Goal: Information Seeking & Learning: Learn about a topic

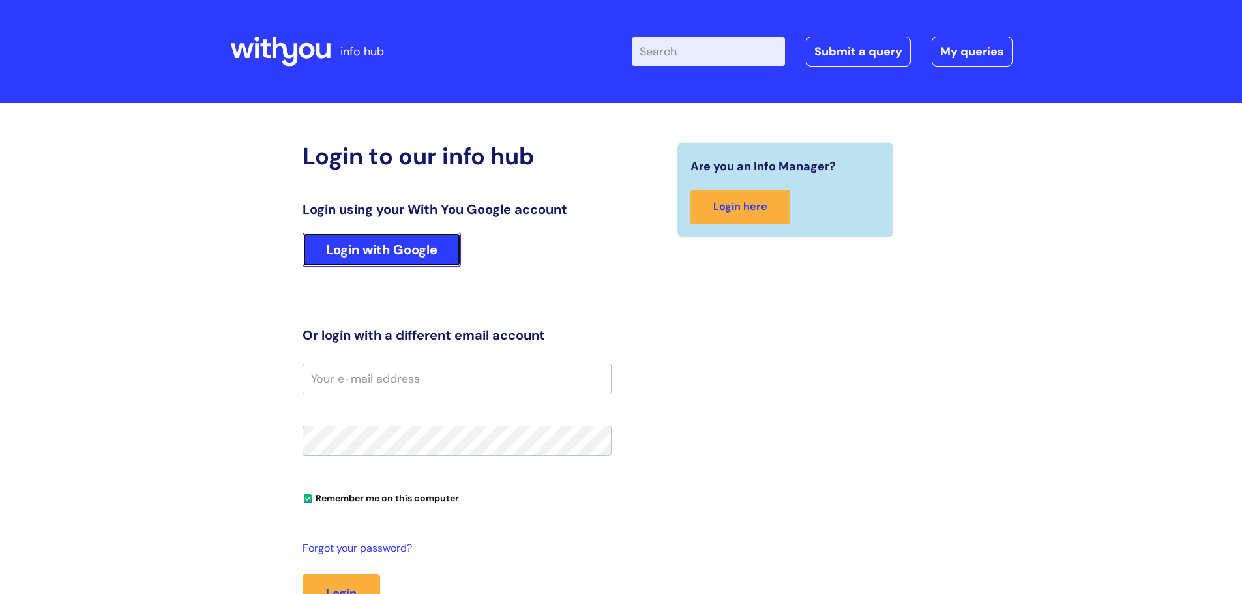
click at [413, 244] on link "Login with Google" at bounding box center [382, 250] width 158 height 34
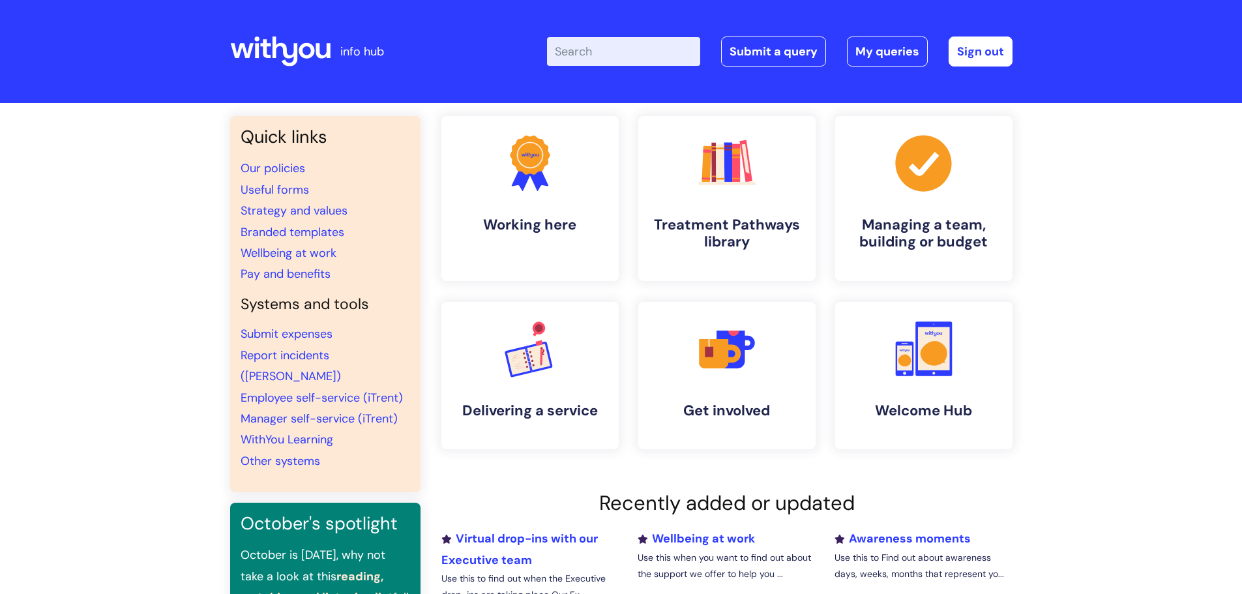
click at [597, 59] on input "Enter your search term here..." at bounding box center [623, 51] width 153 height 29
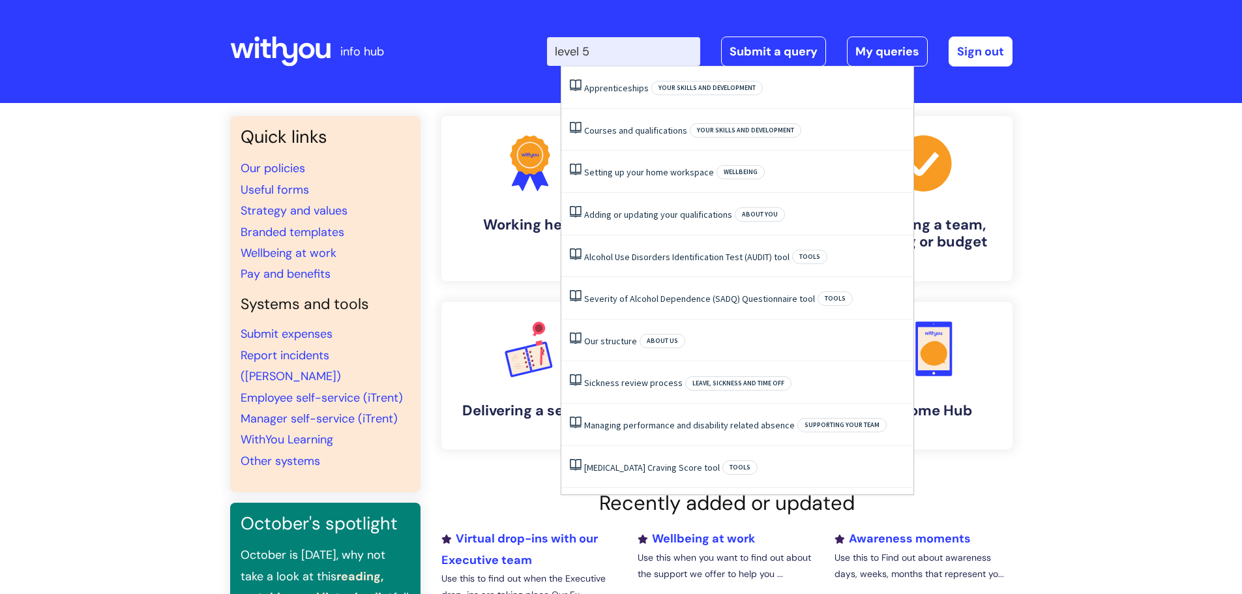
type input "level 5"
click button "Search" at bounding box center [0, 0] width 0 height 0
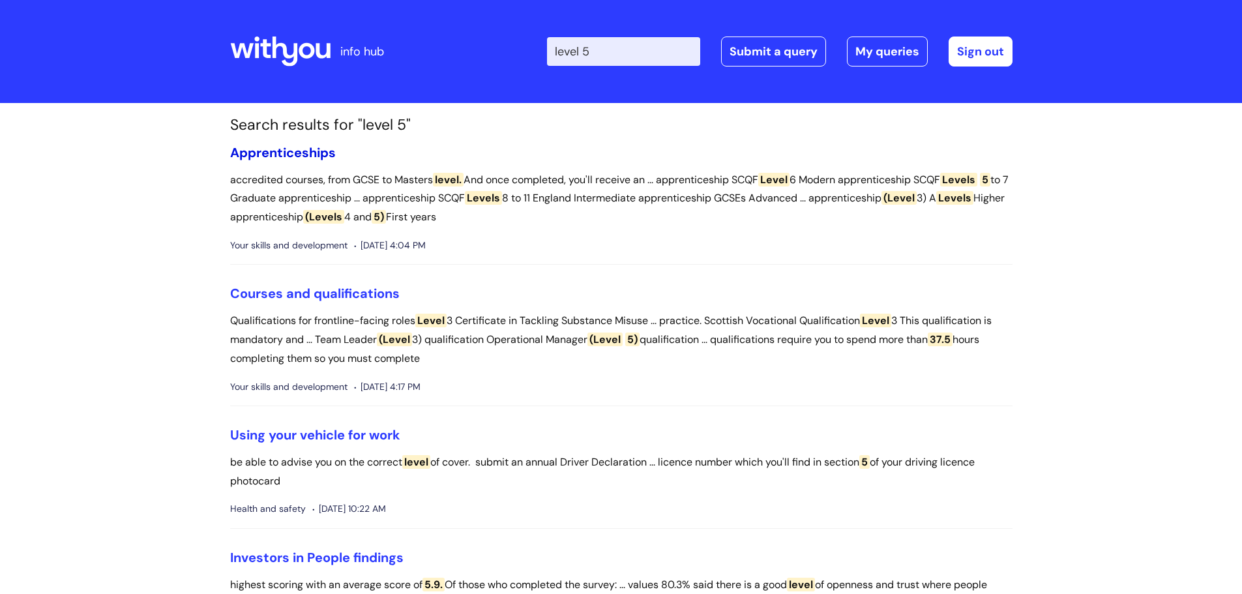
click at [318, 150] on link "Apprenticeships" at bounding box center [283, 152] width 106 height 17
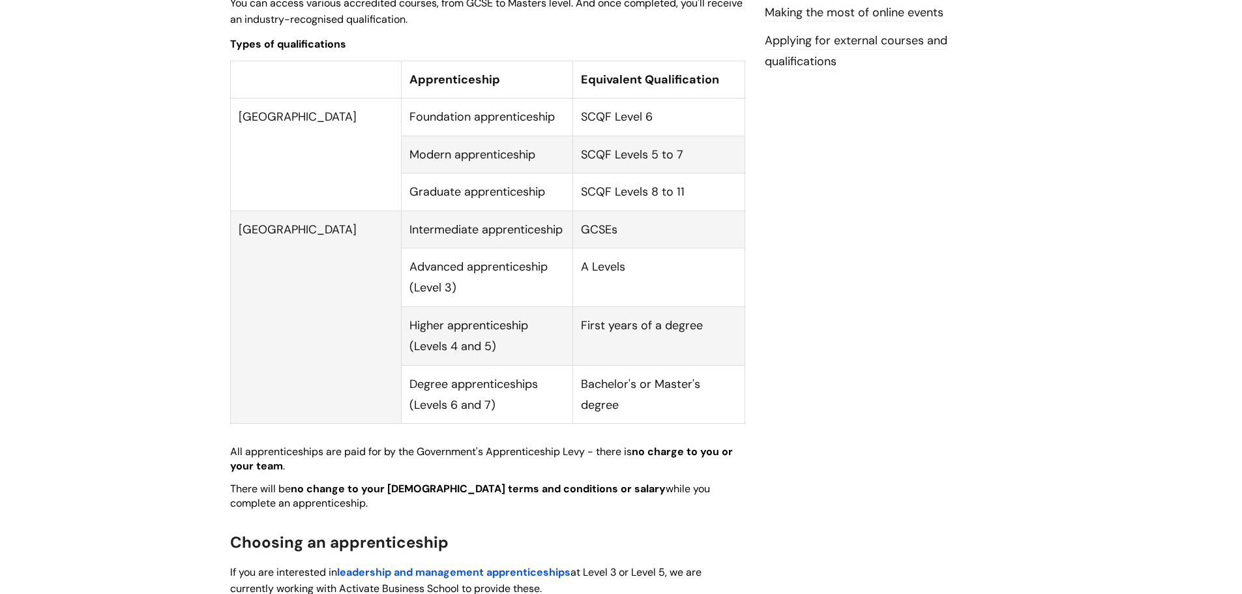
scroll to position [587, 0]
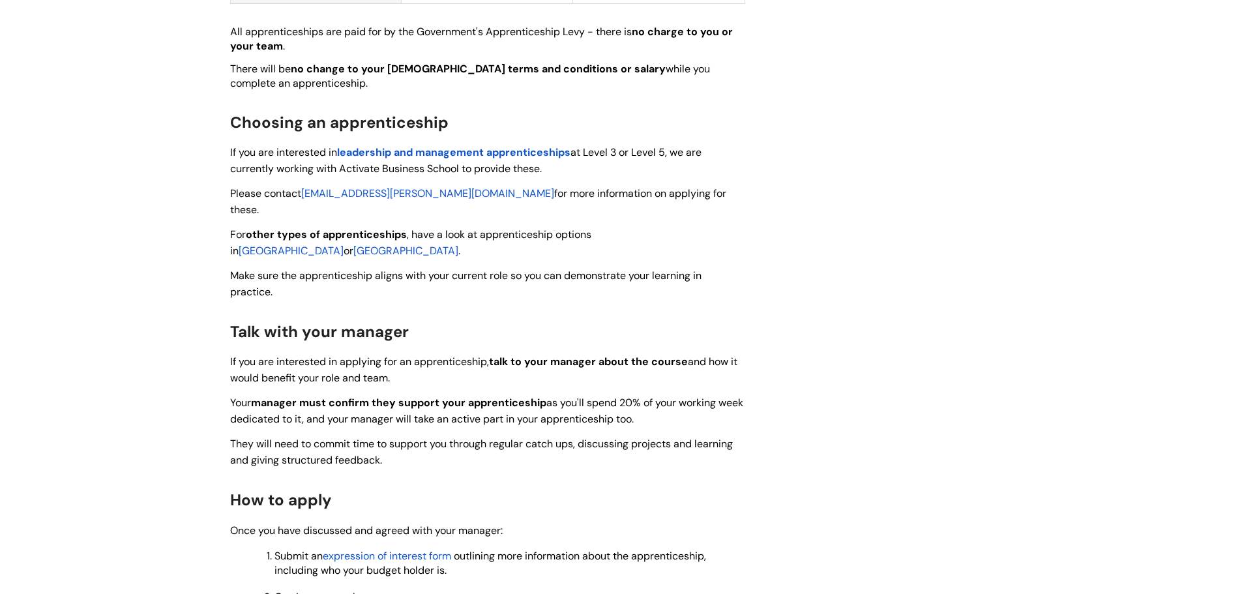
scroll to position [978, 0]
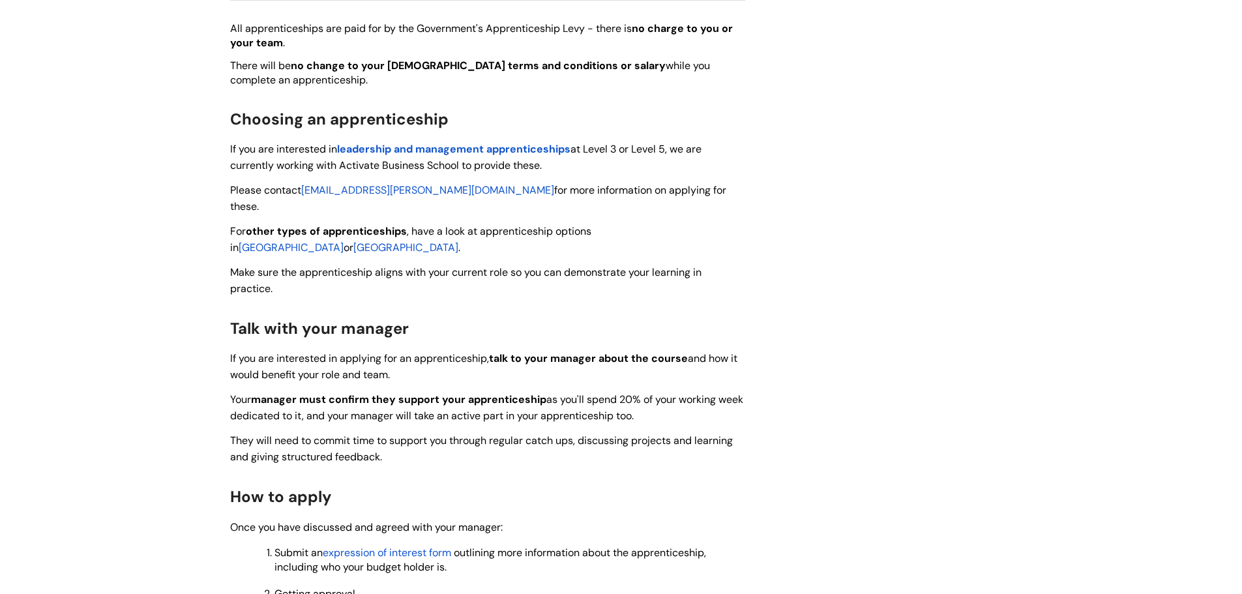
click at [389, 546] on span "expression of interest form" at bounding box center [387, 553] width 128 height 14
